Goal: Information Seeking & Learning: Understand process/instructions

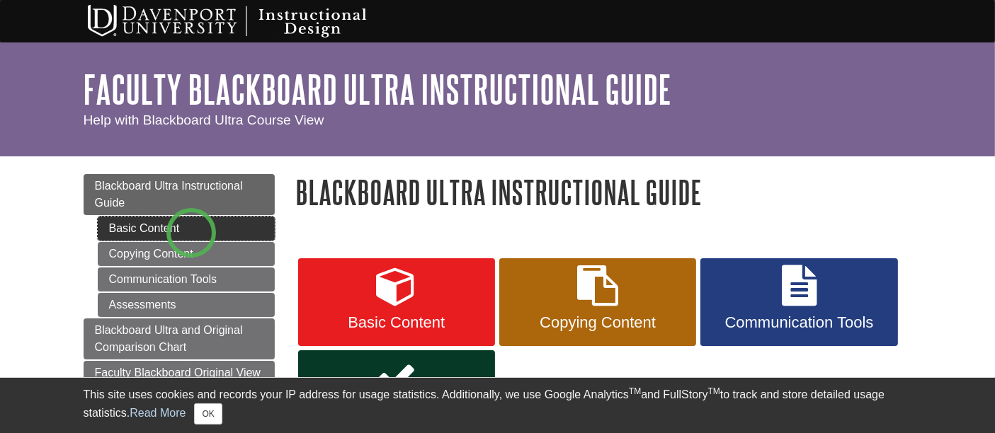
click at [191, 233] on link "Basic Content" at bounding box center [186, 229] width 177 height 24
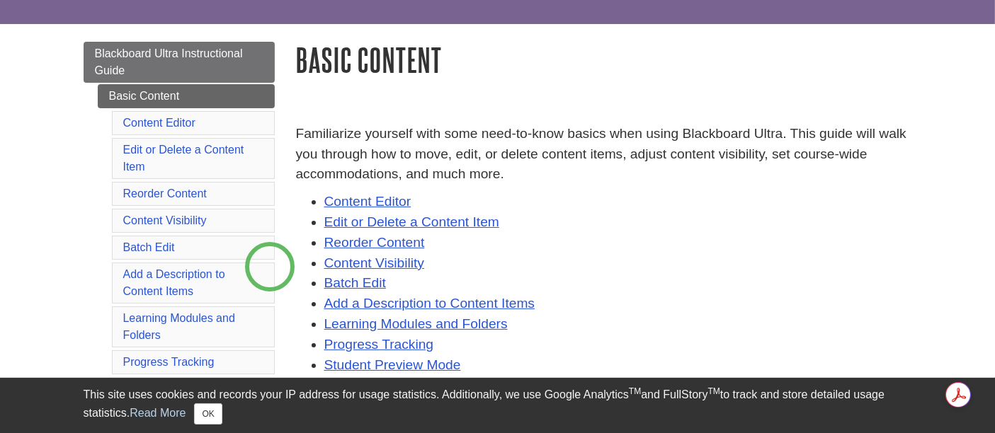
scroll to position [157, 0]
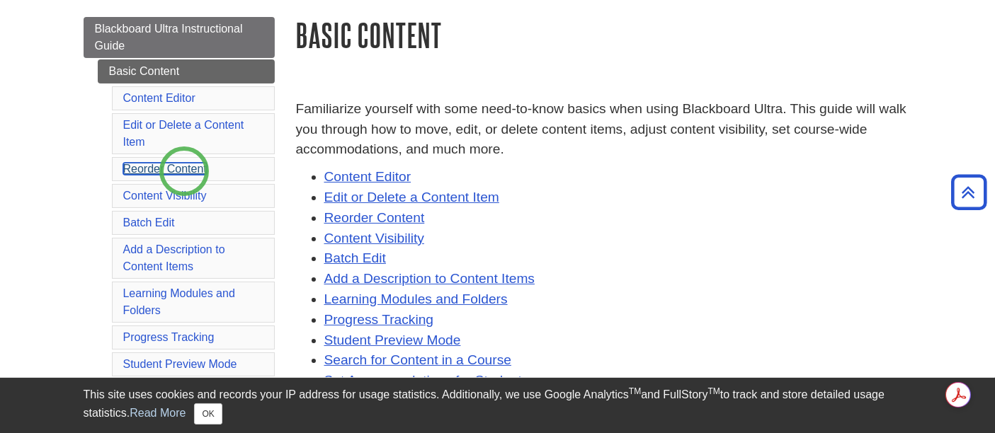
click at [184, 169] on link "Reorder Content" at bounding box center [165, 169] width 84 height 12
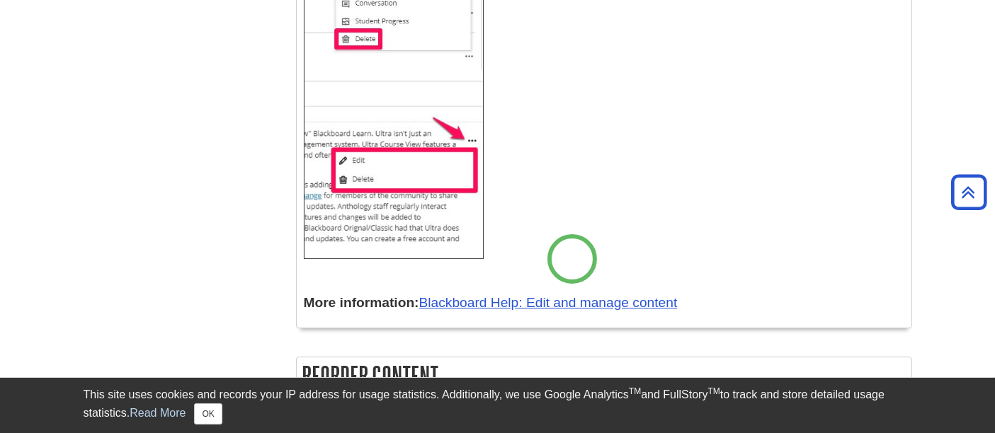
scroll to position [4883, 0]
